Goal: Information Seeking & Learning: Find specific fact

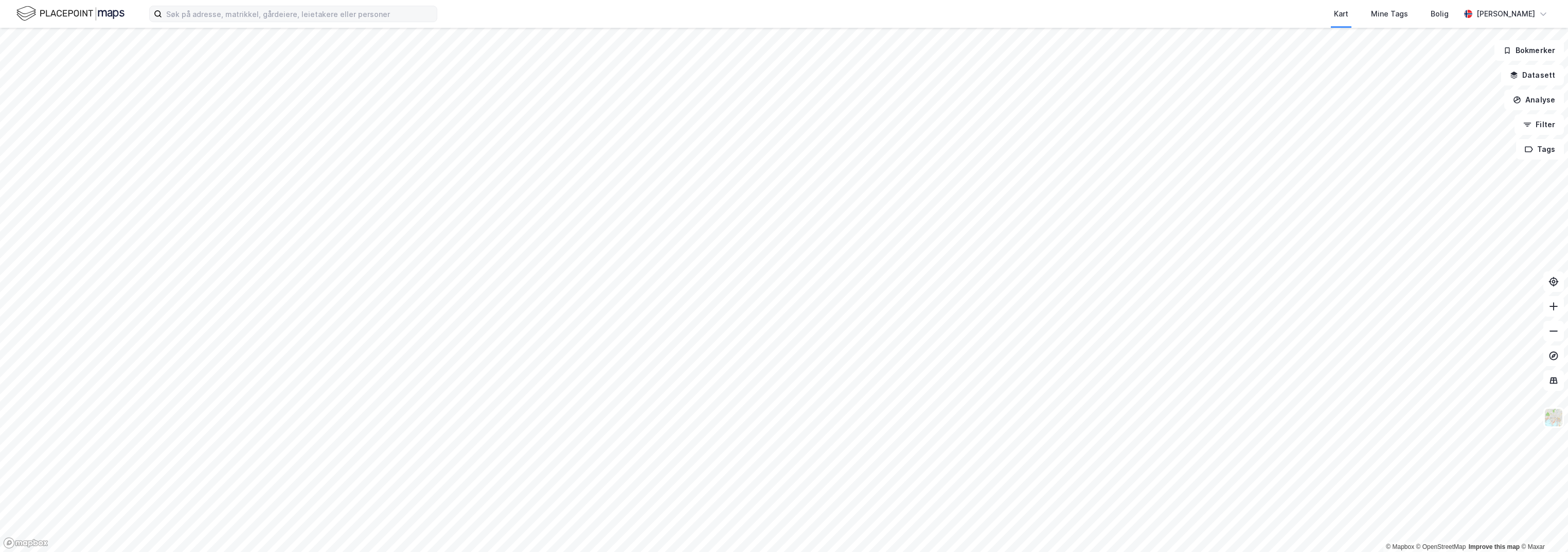
click at [233, 22] on label at bounding box center [293, 14] width 288 height 16
click at [233, 22] on input at bounding box center [299, 14] width 274 height 15
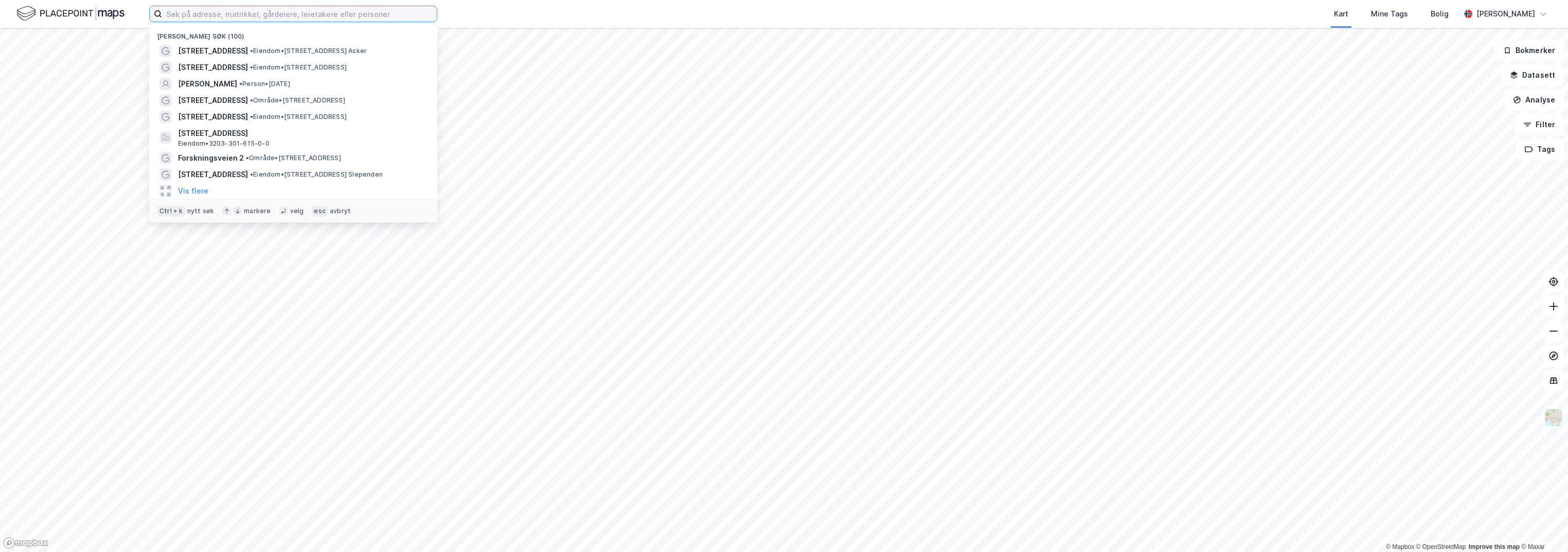
click at [223, 10] on input at bounding box center [299, 14] width 274 height 15
paste input "Borgentoppen 7, 1388 Borgen"
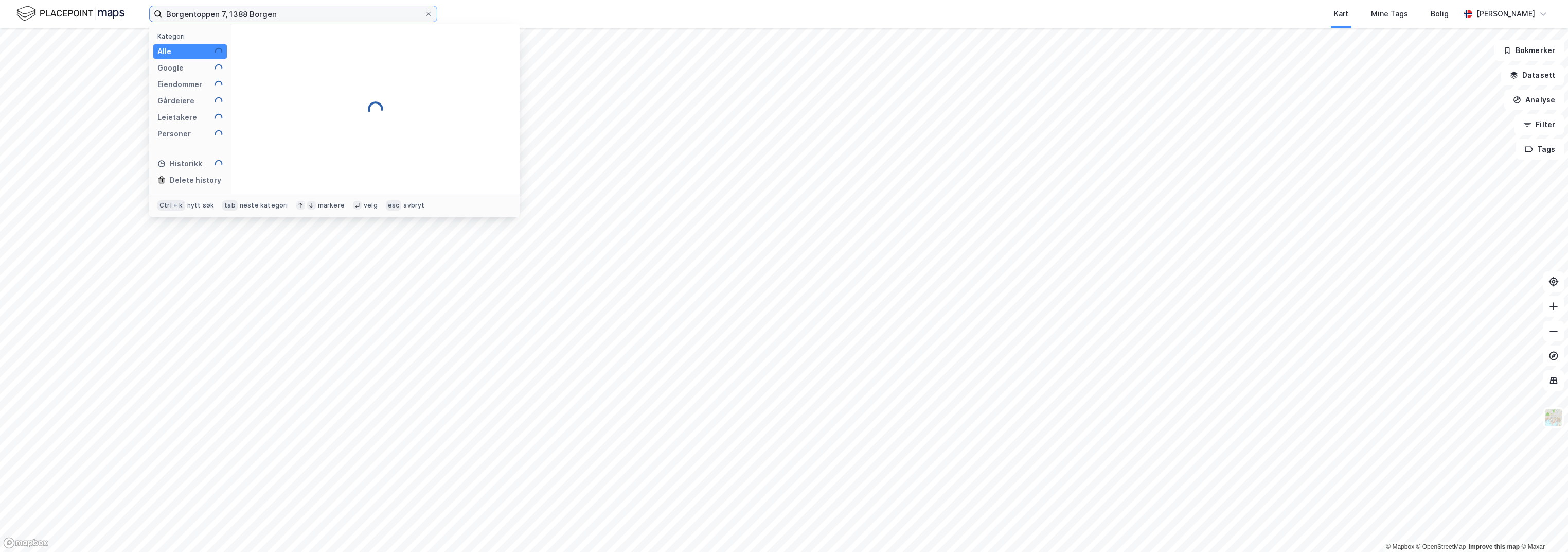
type input "Borgentoppen 7, 1388 Borgen"
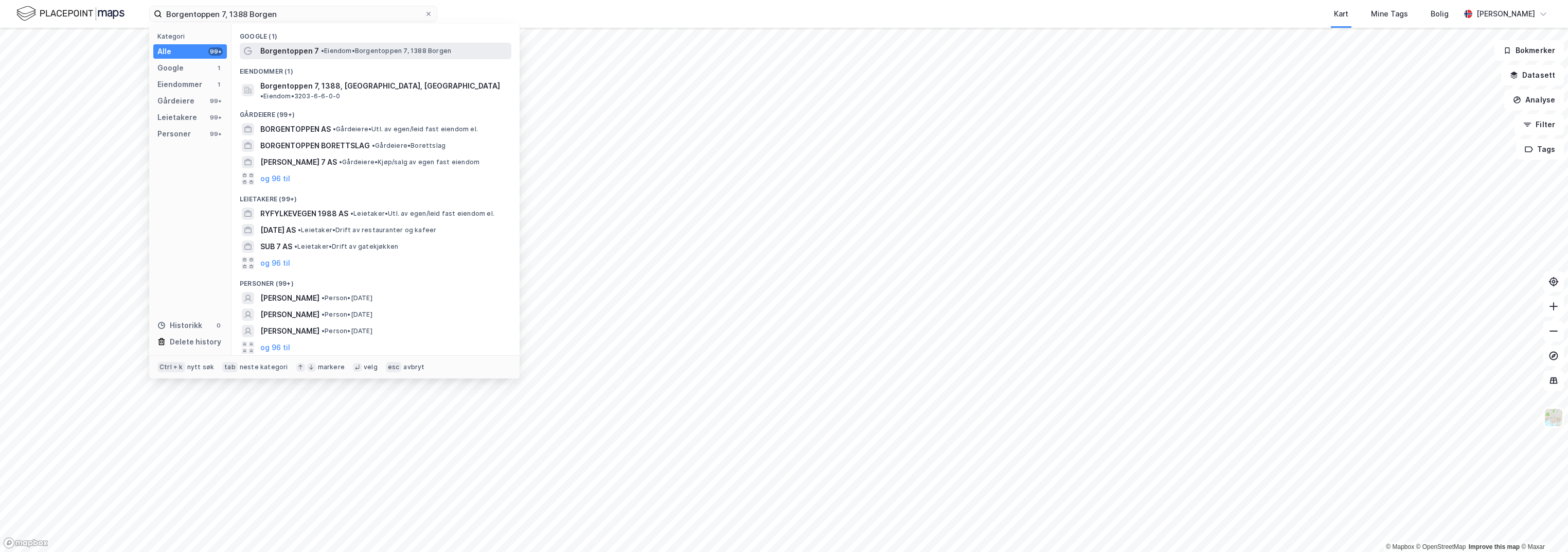
click at [280, 52] on span "Borgentoppen 7" at bounding box center [289, 51] width 59 height 13
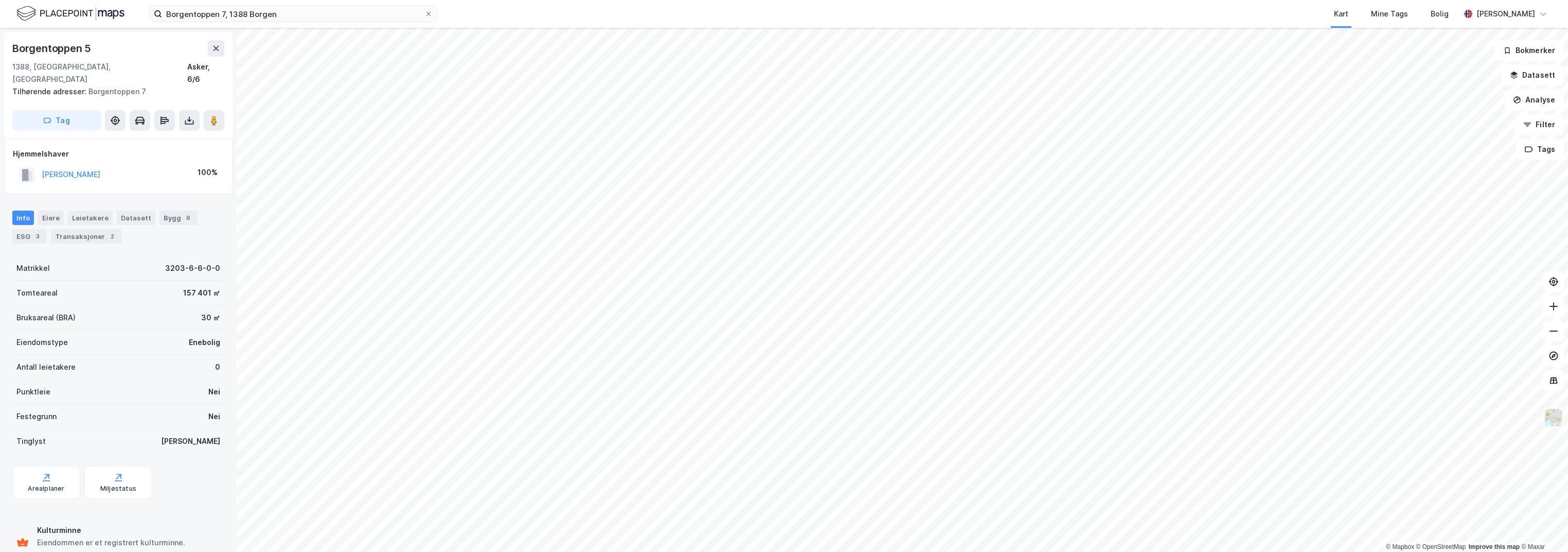
click at [85, 199] on div "Info [PERSON_NAME] Datasett Bygg 6 ESG 3 Transaksjoner 2" at bounding box center [118, 223] width 236 height 50
click at [81, 210] on div "Leietakere" at bounding box center [90, 218] width 44 height 15
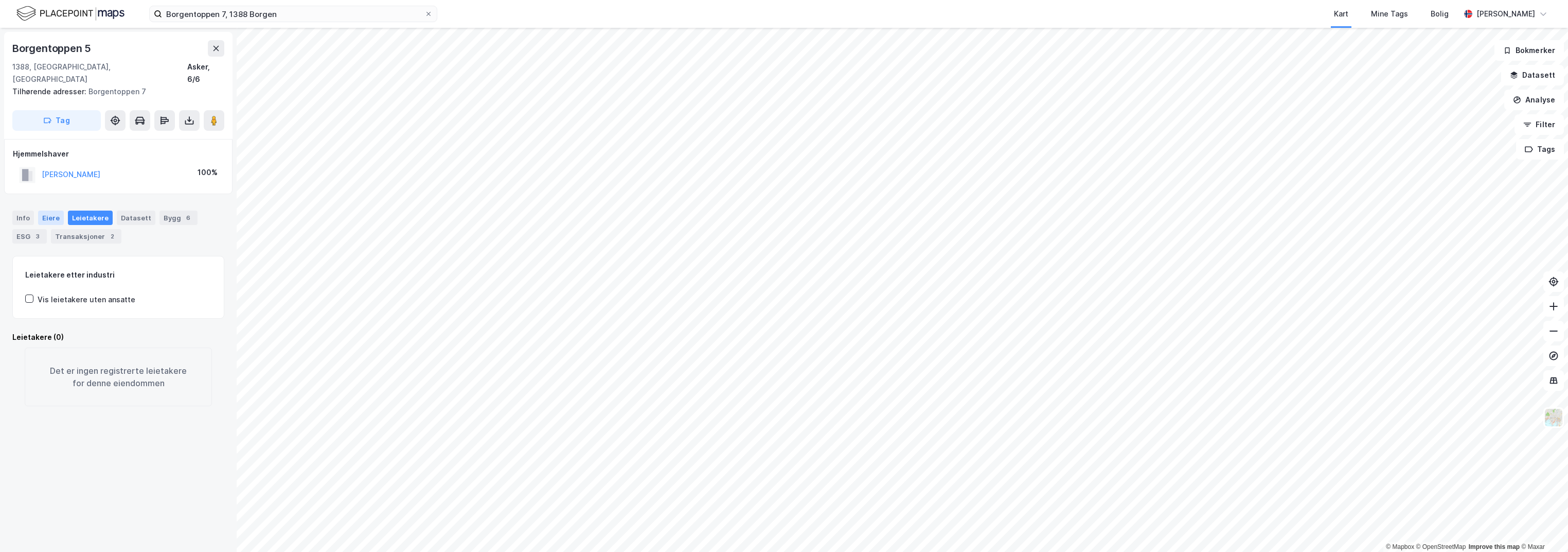
click at [51, 210] on div "Eiere" at bounding box center [51, 218] width 25 height 15
click at [103, 319] on link "[PERSON_NAME]" at bounding box center [117, 324] width 59 height 9
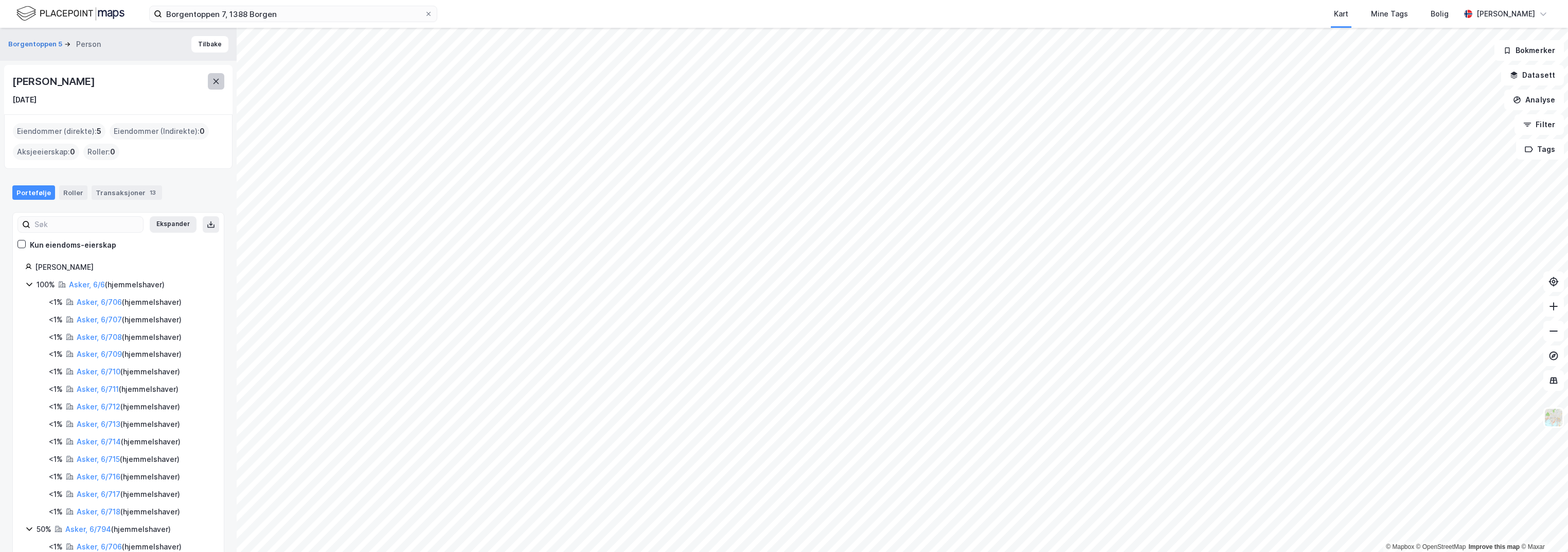
click at [215, 78] on icon at bounding box center [216, 81] width 8 height 8
